Goal: Information Seeking & Learning: Learn about a topic

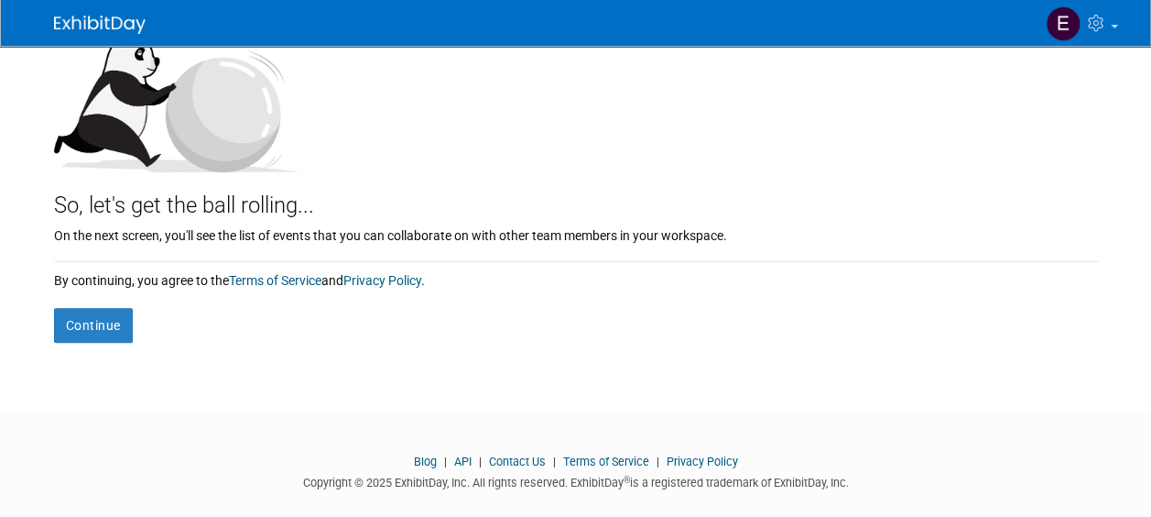
scroll to position [158, 0]
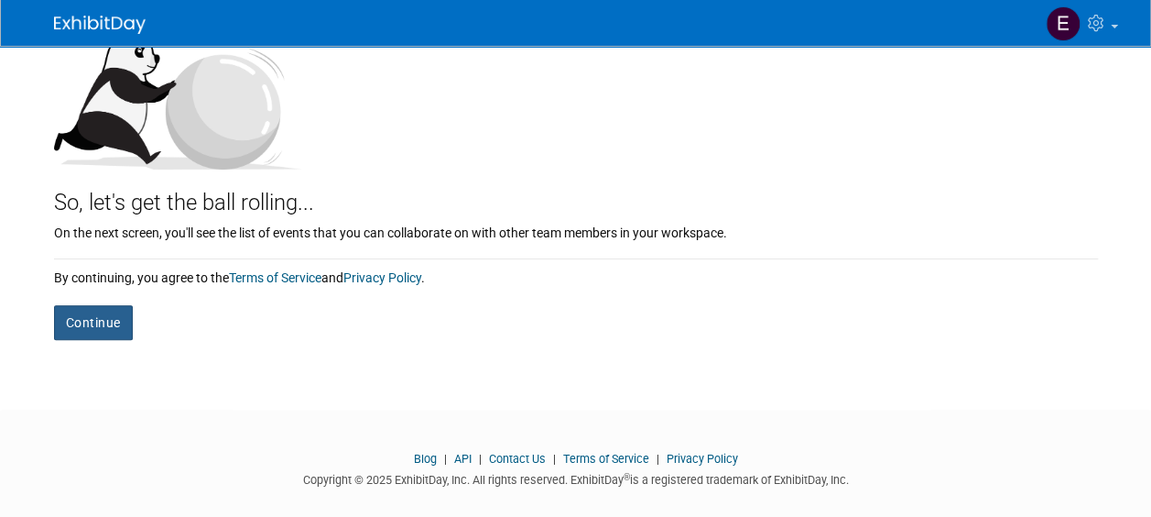
click at [85, 318] on button "Continue" at bounding box center [93, 322] width 79 height 35
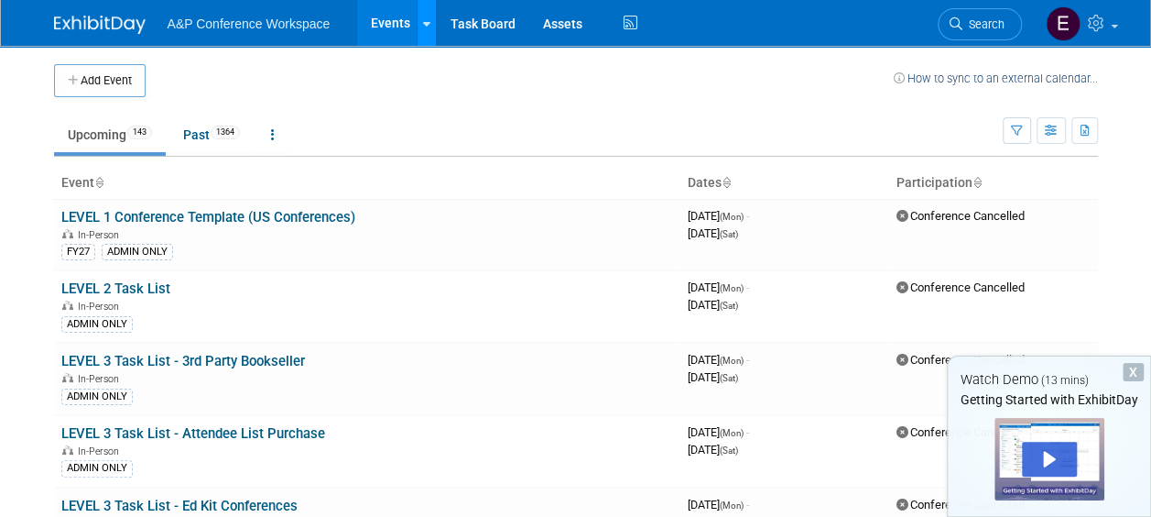
click at [429, 26] on link at bounding box center [426, 23] width 19 height 46
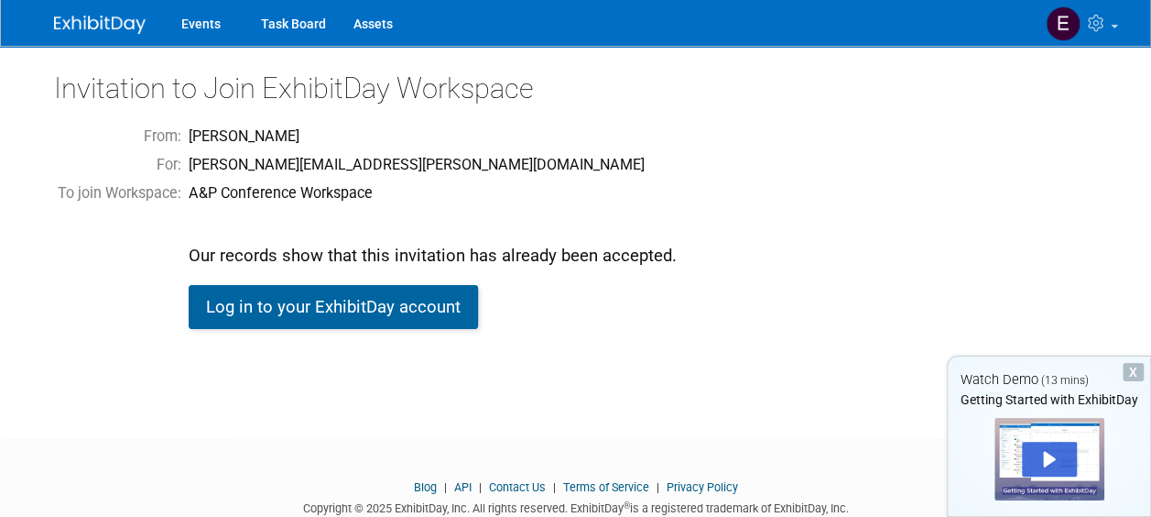
click at [309, 313] on link "Log in to your ExhibitDay account" at bounding box center [333, 307] width 289 height 44
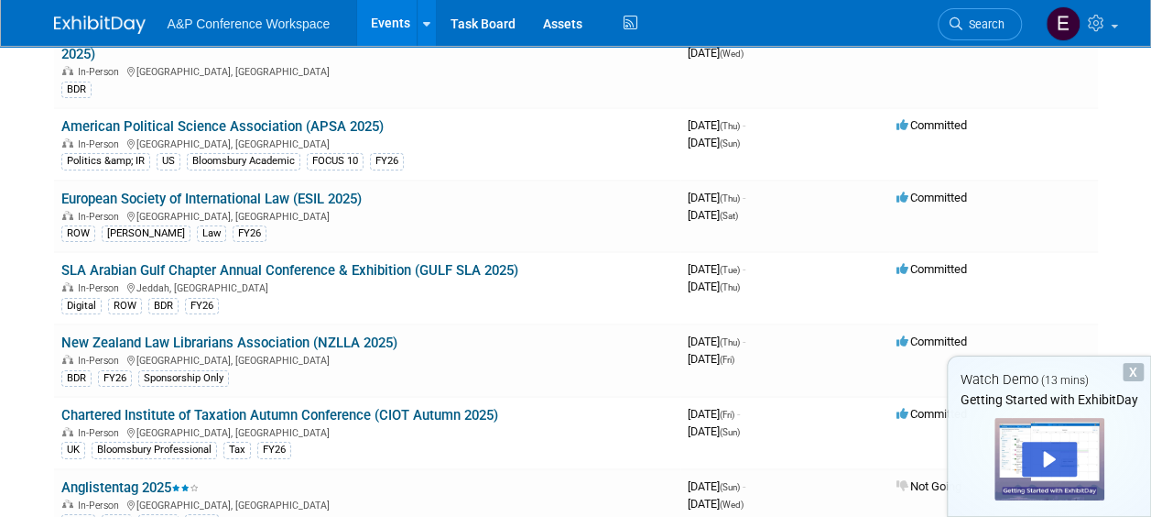
scroll to position [6174, 0]
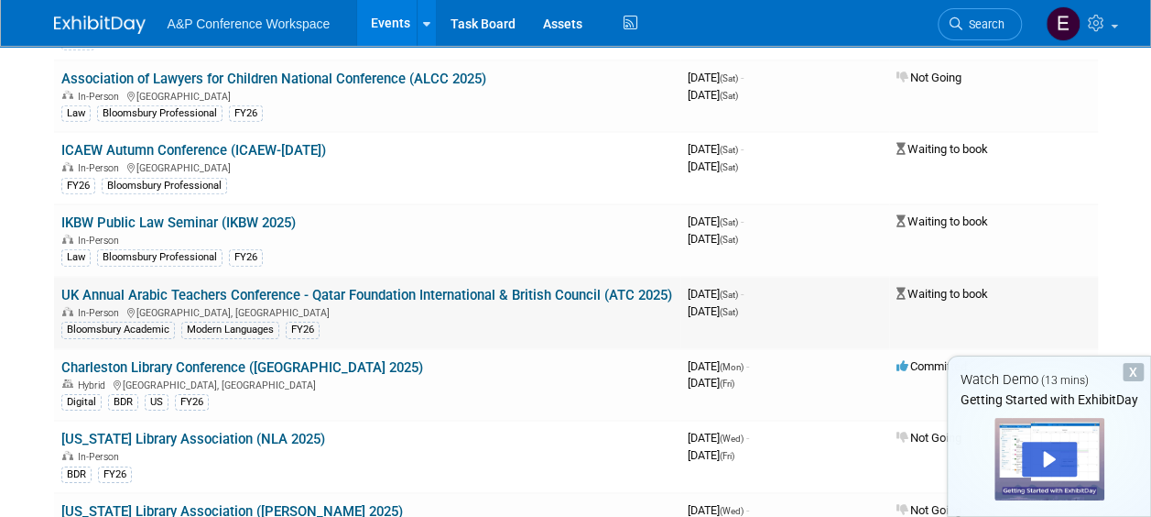
click at [86, 287] on link "UK Annual Arabic Teachers Conference - Qatar Foundation International & British…" at bounding box center [366, 295] width 611 height 16
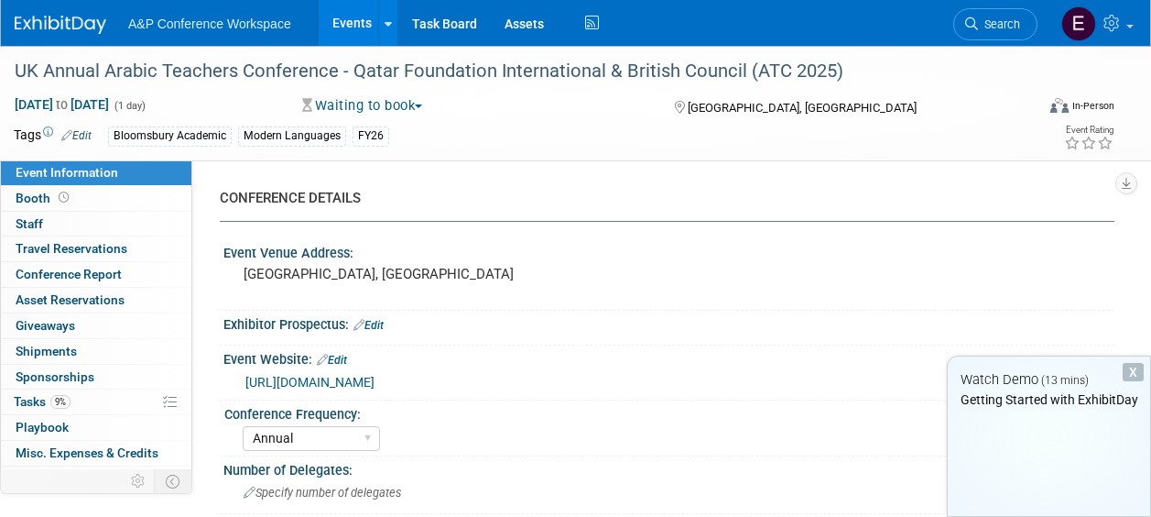
select select "Annual"
select select "Level 2"
select select "In-Person Booth"
select select "Modern Languages"
select select "Bloomsbury Academic"
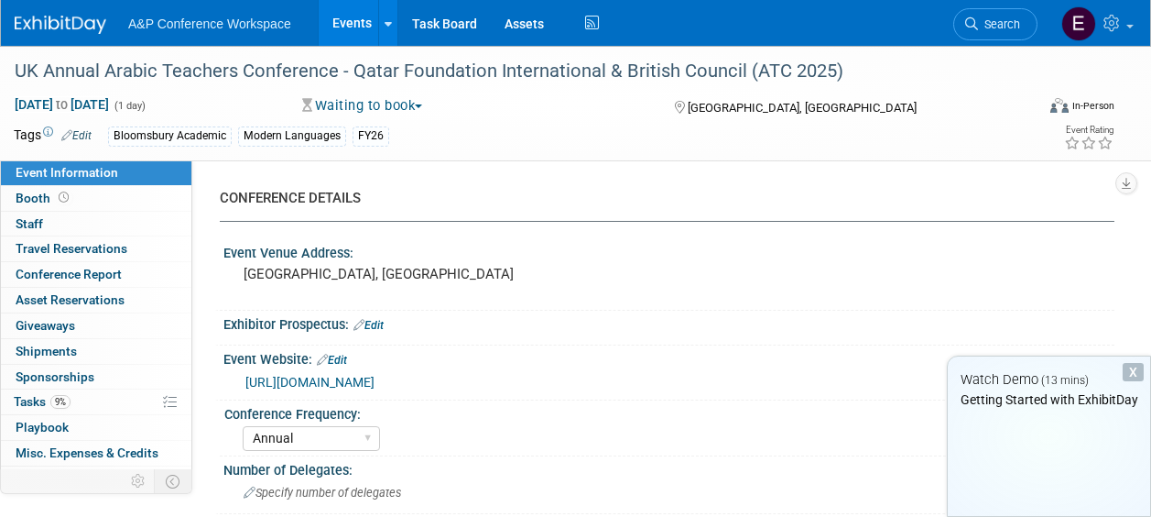
select select "[PERSON_NAME]"
select select "Brand/Subject Presence​"
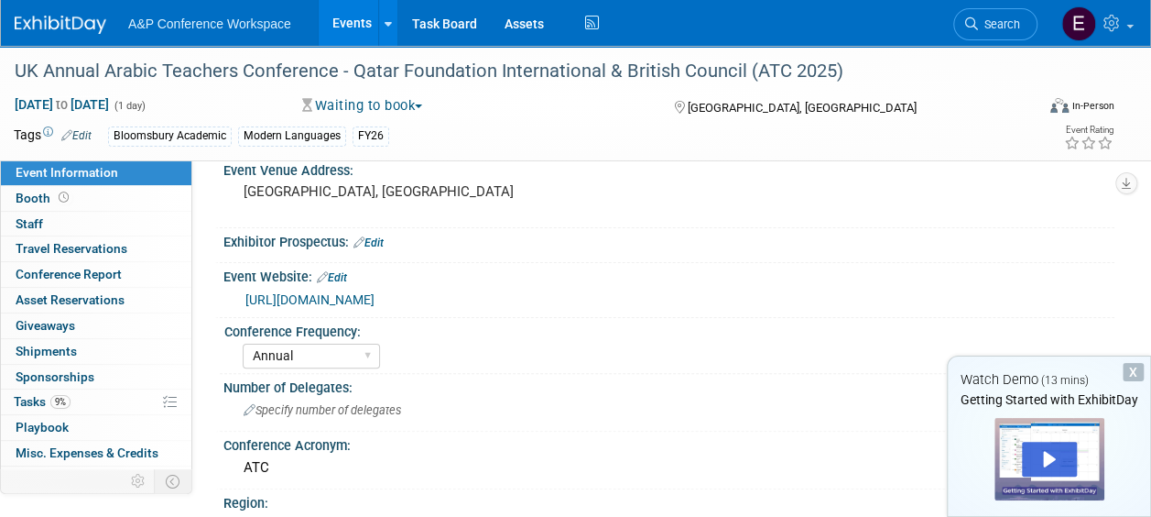
scroll to position [99, 0]
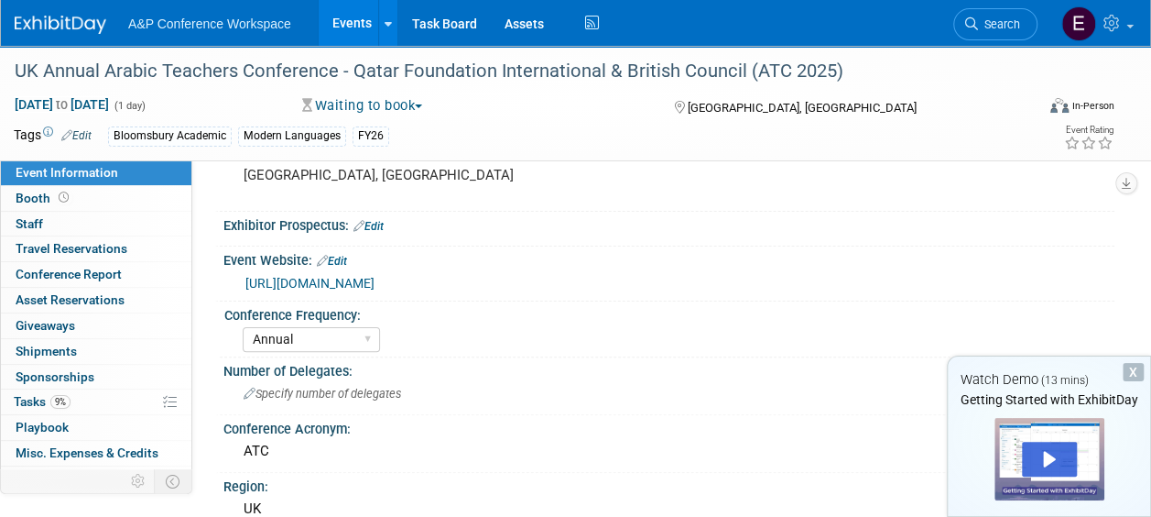
click at [375, 280] on link "[URL][DOMAIN_NAME]" at bounding box center [309, 283] width 129 height 15
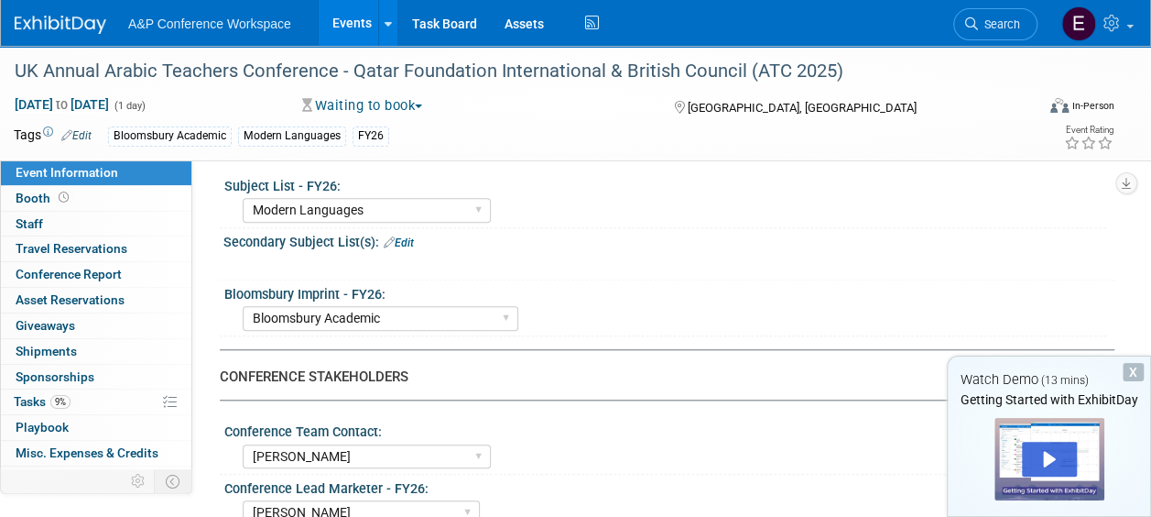
scroll to position [0, 0]
